Goal: Check status: Check status

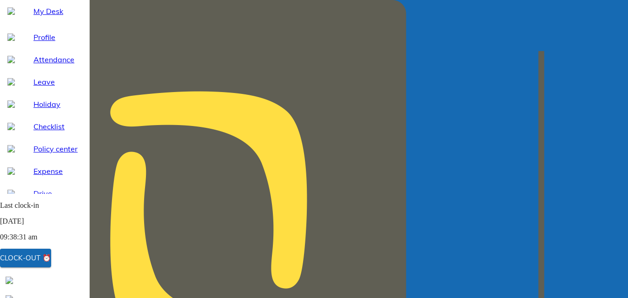
click at [41, 258] on div "Clock-out ⏰" at bounding box center [25, 258] width 51 height 12
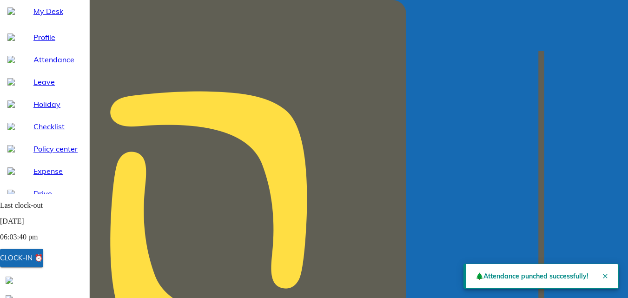
click at [39, 65] on span "Attendance" at bounding box center [57, 59] width 48 height 11
select select "10"
click at [45, 17] on span "My Desk" at bounding box center [57, 11] width 48 height 11
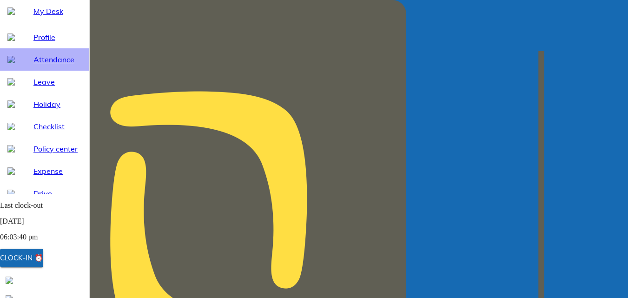
click at [43, 65] on span "Attendance" at bounding box center [57, 59] width 48 height 11
select select "10"
